Goal: Task Accomplishment & Management: Manage account settings

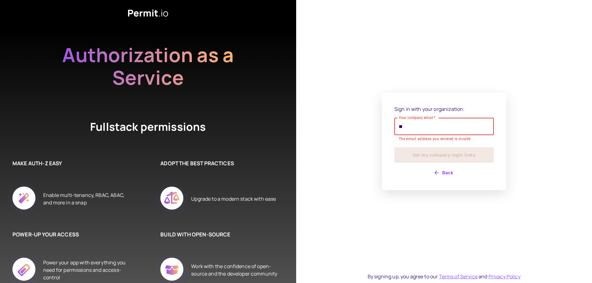
type input "**********"
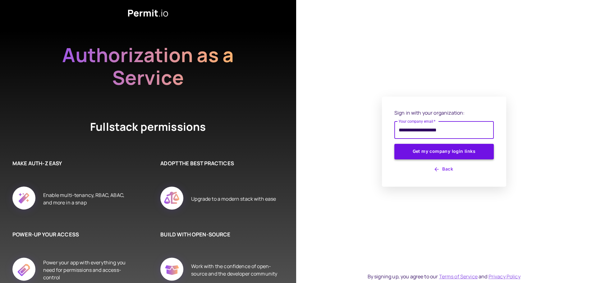
click at [437, 158] on button "Get my company login links" at bounding box center [443, 152] width 99 height 16
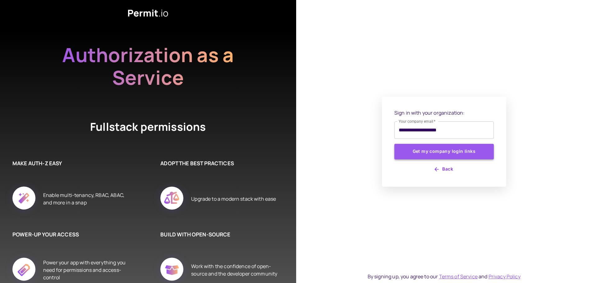
click at [437, 153] on button "Get my company login links" at bounding box center [443, 152] width 99 height 16
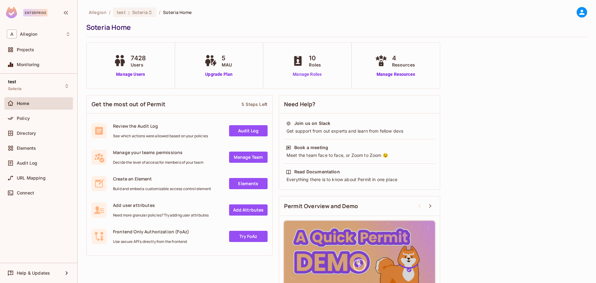
click at [302, 73] on link "Manage Roles" at bounding box center [307, 74] width 34 height 7
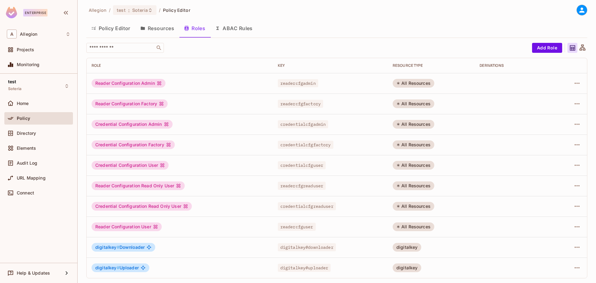
scroll to position [2, 0]
click at [543, 44] on button "Add Role" at bounding box center [547, 48] width 30 height 10
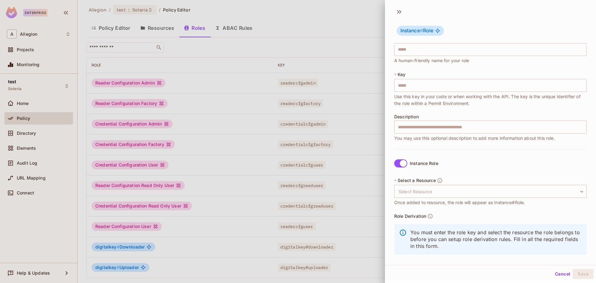
scroll to position [18, 0]
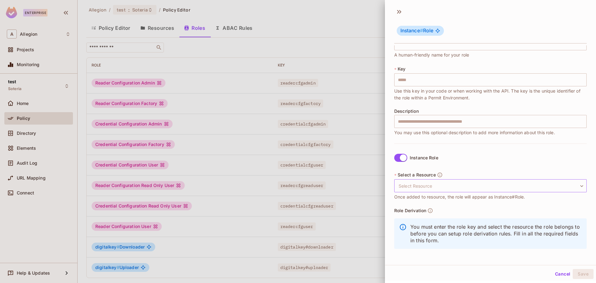
click at [420, 185] on body "Enterprise A Allegion Projects Monitoring test Soteria Home Policy Directory El…" at bounding box center [298, 141] width 596 height 283
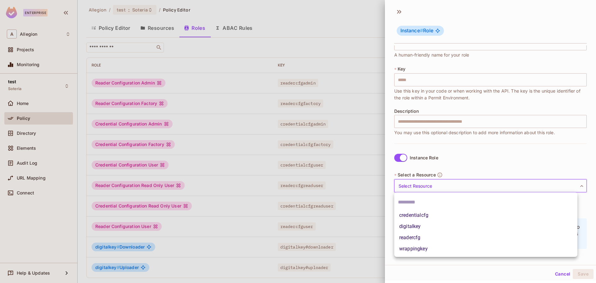
click at [419, 185] on div at bounding box center [298, 141] width 596 height 283
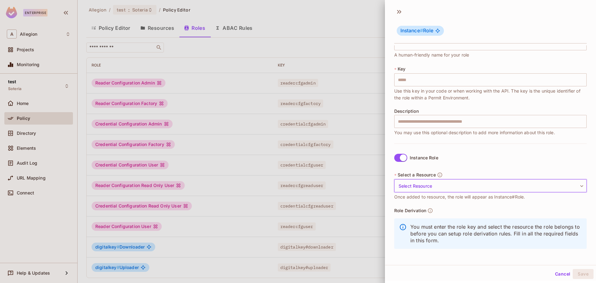
scroll to position [0, 0]
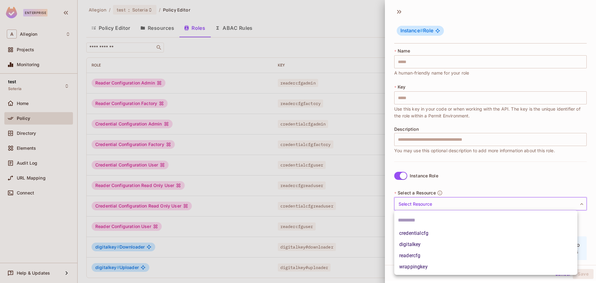
click at [419, 206] on body "Enterprise A Allegion Projects Monitoring test Soteria Home Policy Directory El…" at bounding box center [298, 141] width 596 height 283
click at [419, 204] on div at bounding box center [298, 141] width 596 height 283
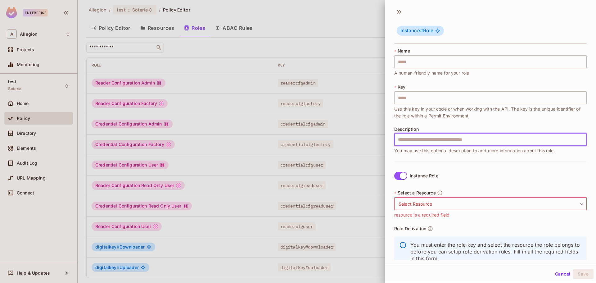
click at [417, 137] on input "text" at bounding box center [490, 139] width 193 height 13
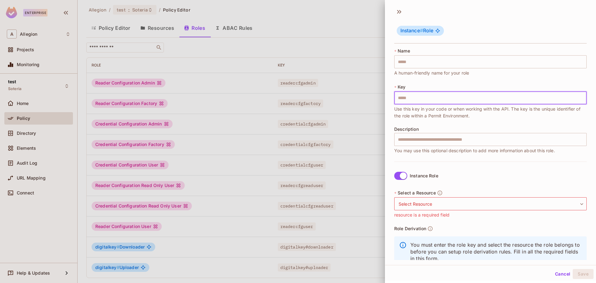
click at [408, 99] on input "text" at bounding box center [490, 97] width 193 height 13
click at [255, 231] on div at bounding box center [298, 141] width 596 height 283
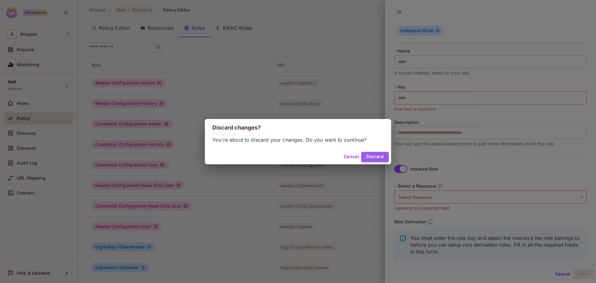
click at [365, 154] on button "Discard" at bounding box center [374, 157] width 27 height 10
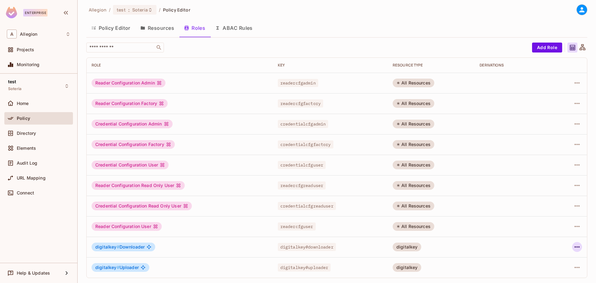
click at [575, 247] on icon "button" at bounding box center [577, 246] width 5 height 1
click at [548, 244] on div "Edit Role" at bounding box center [545, 241] width 19 height 6
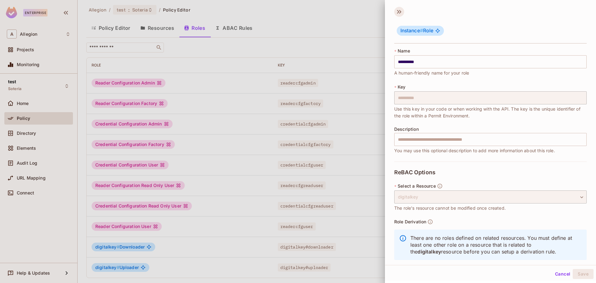
click at [398, 12] on icon at bounding box center [398, 12] width 2 height 4
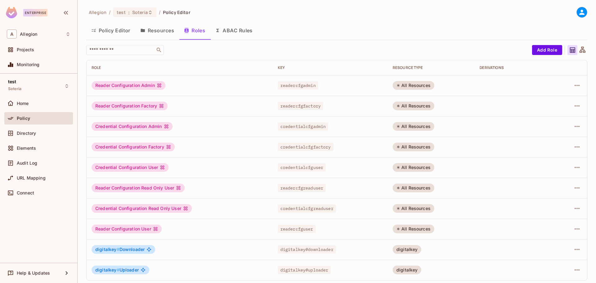
click at [162, 32] on button "Resources" at bounding box center [157, 31] width 44 height 16
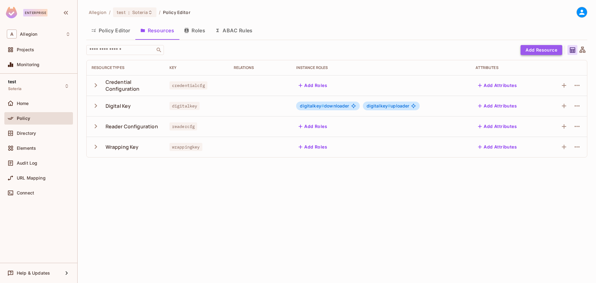
click at [531, 52] on button "Add Resource" at bounding box center [542, 50] width 42 height 10
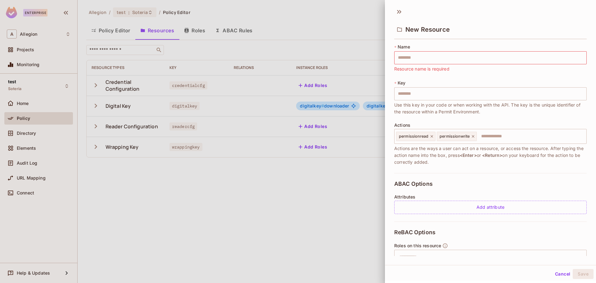
click at [339, 187] on div at bounding box center [298, 141] width 596 height 283
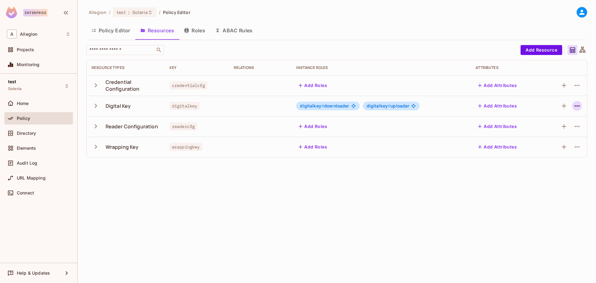
click at [579, 107] on icon "button" at bounding box center [577, 105] width 7 height 7
click at [551, 131] on div "Edit Resource" at bounding box center [550, 130] width 29 height 6
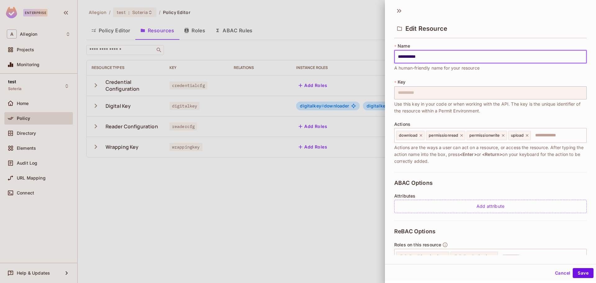
click at [350, 207] on div at bounding box center [298, 141] width 596 height 283
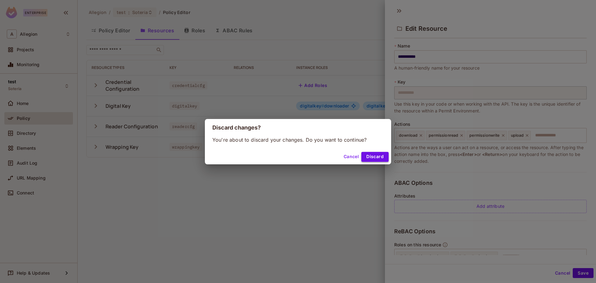
click at [380, 155] on button "Discard" at bounding box center [374, 157] width 27 height 10
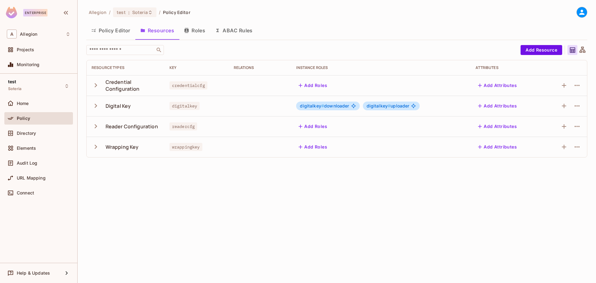
click at [410, 177] on div "Allegion / test : Soteria / Policy Editor Policy Editor Resources Roles ABAC Ru…" at bounding box center [337, 141] width 519 height 283
